Goal: Ask a question

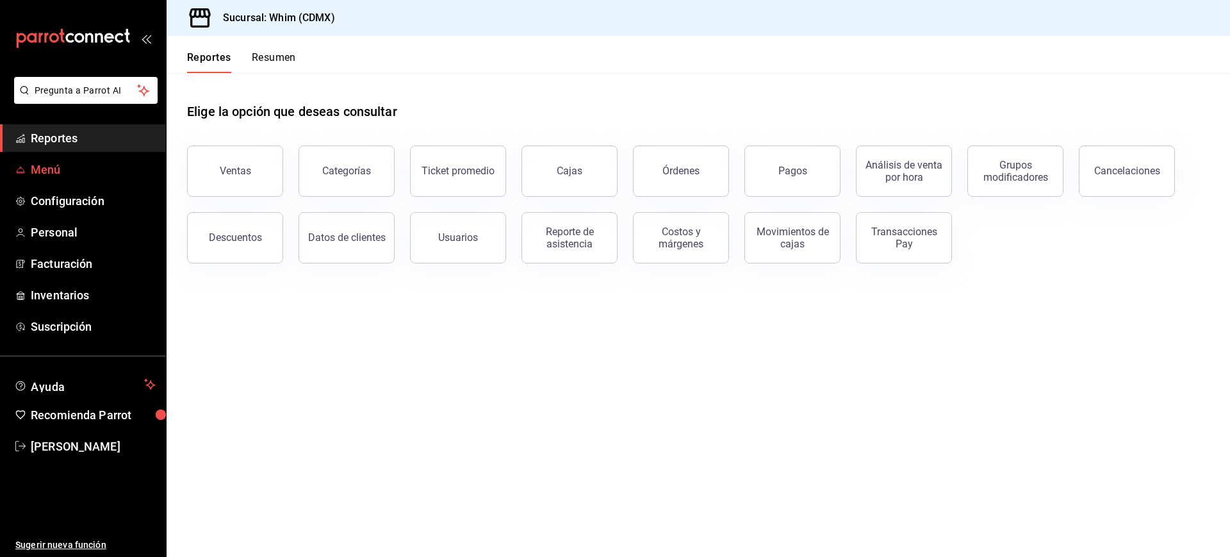
click at [43, 168] on span "Menú" at bounding box center [93, 169] width 125 height 17
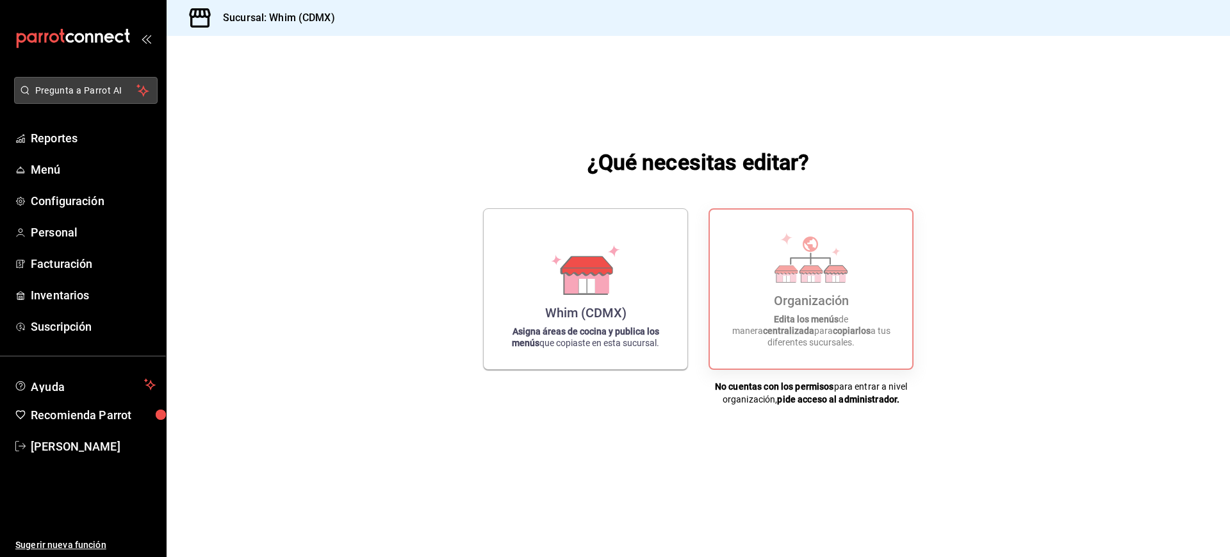
click at [62, 88] on span "Pregunta a Parrot AI" at bounding box center [86, 90] width 102 height 13
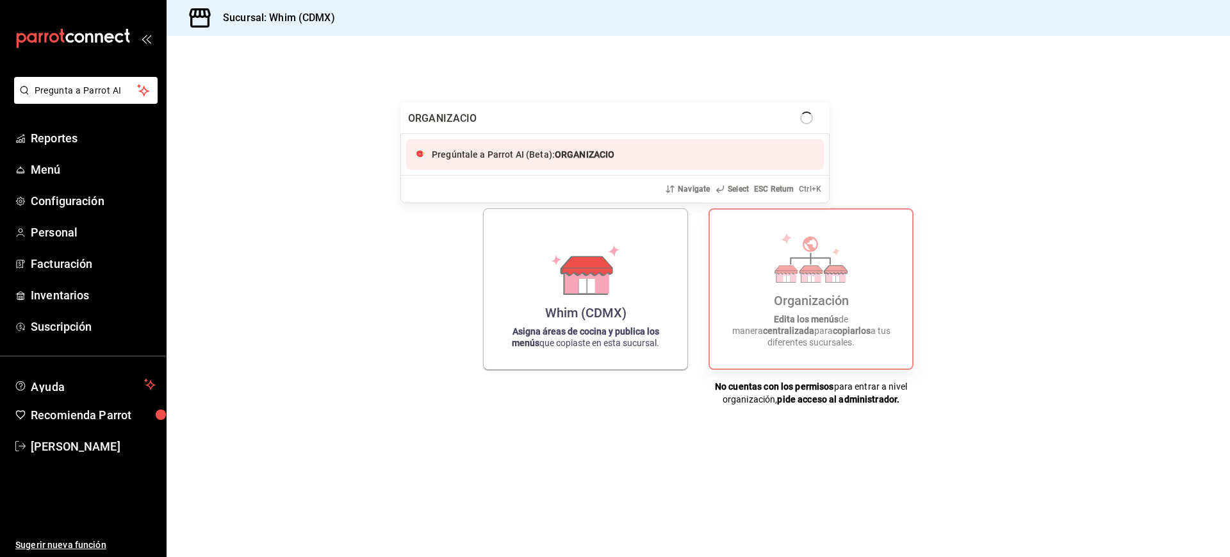
type input "ORGANIZACION"
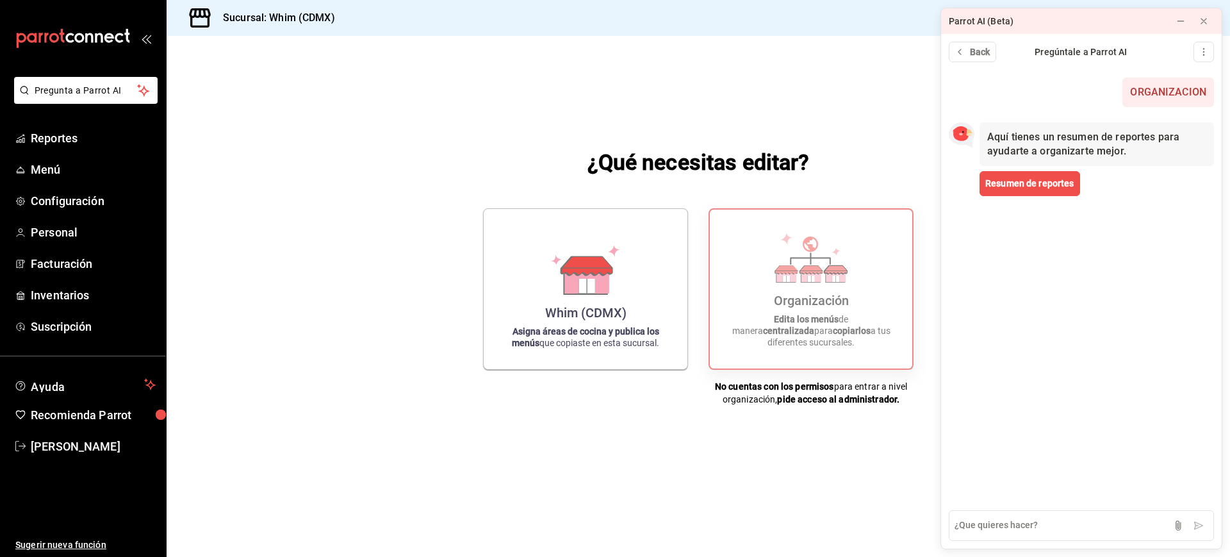
click at [147, 39] on icon "open_drawer_menu" at bounding box center [146, 38] width 10 height 10
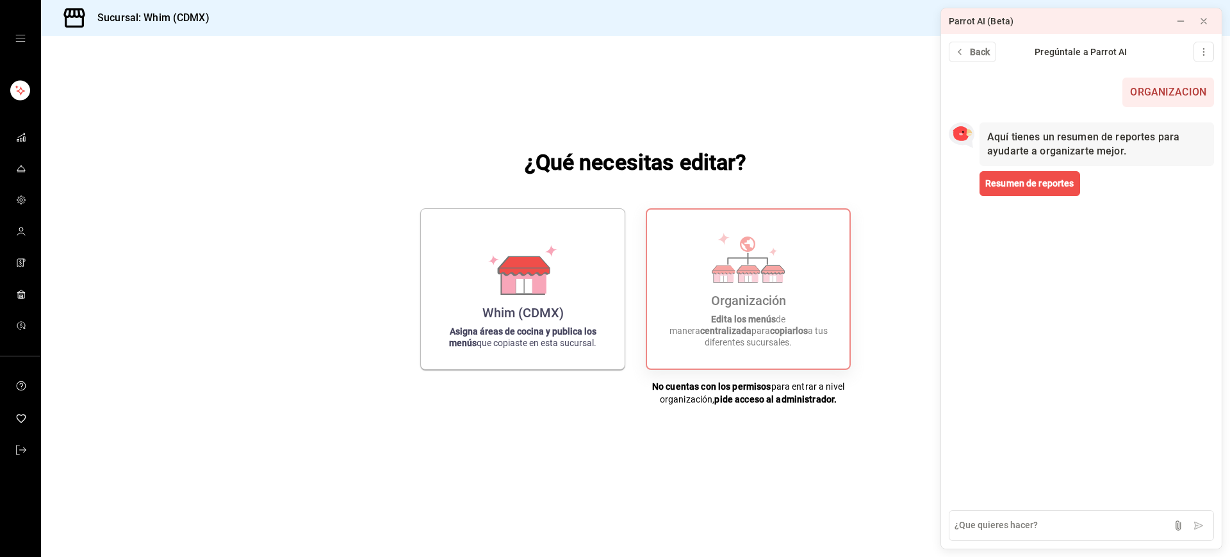
click at [23, 40] on icon "open drawer" at bounding box center [20, 38] width 10 height 10
